Goal: Transaction & Acquisition: Subscribe to service/newsletter

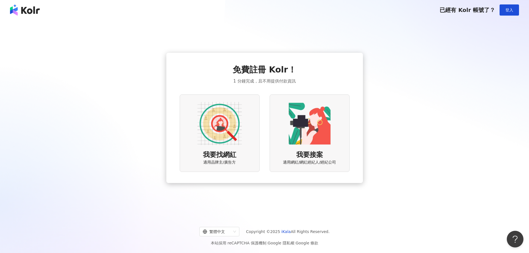
click at [236, 121] on img at bounding box center [219, 123] width 44 height 44
click at [290, 135] on img at bounding box center [309, 123] width 44 height 44
click at [215, 116] on img at bounding box center [219, 123] width 44 height 44
